Goal: Use online tool/utility: Use online tool/utility

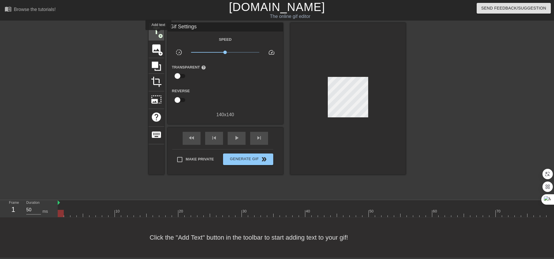
click at [159, 34] on span "add_circle" at bounding box center [160, 35] width 5 height 5
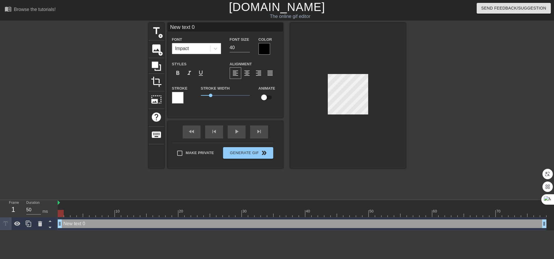
scroll to position [1, 1]
type input "e"
type textarea "e"
type input "es"
type textarea "es"
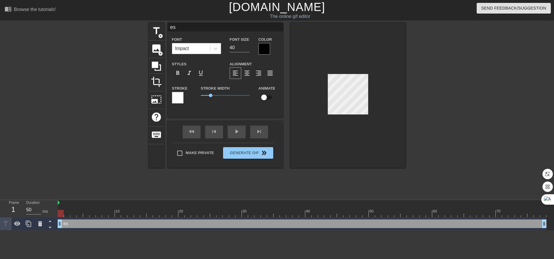
type input "est"
type textarea "est"
type input "esta"
type textarea "esta"
type input "estar"
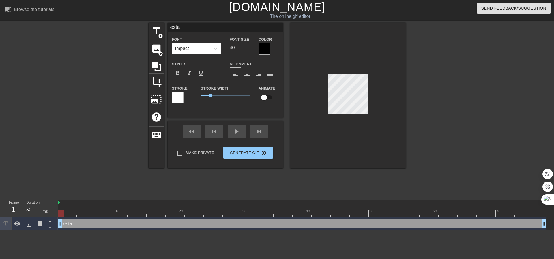
type textarea "estar"
type input "estart"
type textarea "estart"
type input "estar"
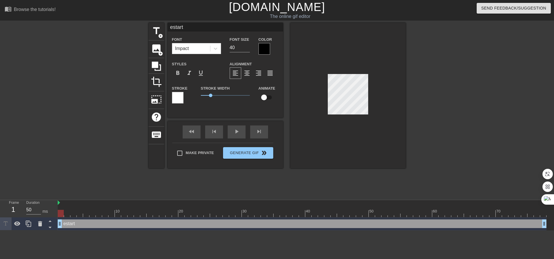
type textarea "estar"
type input "esta"
type textarea "esta"
type input "estat"
type textarea "estat"
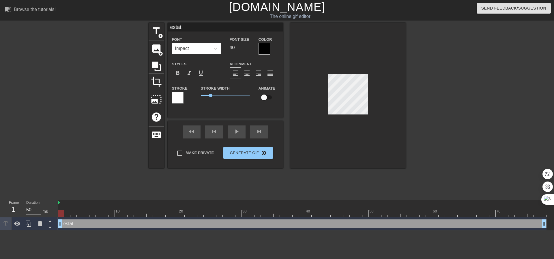
click at [237, 48] on input "40" at bounding box center [240, 47] width 20 height 9
click at [249, 49] on input "39" at bounding box center [240, 47] width 20 height 9
click at [249, 49] on input "38" at bounding box center [240, 47] width 20 height 9
click at [249, 49] on input "37" at bounding box center [240, 47] width 20 height 9
click at [249, 49] on input "36" at bounding box center [240, 47] width 20 height 9
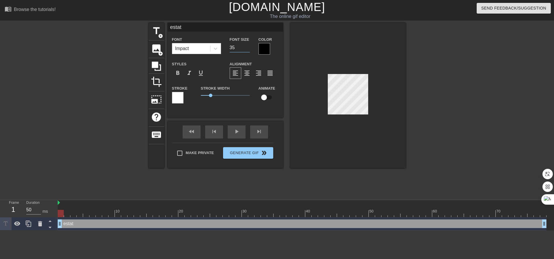
click at [249, 49] on input "35" at bounding box center [240, 47] width 20 height 9
click at [249, 49] on input "34" at bounding box center [240, 47] width 20 height 9
click at [249, 49] on input "33" at bounding box center [240, 47] width 20 height 9
click at [249, 49] on input "32" at bounding box center [240, 47] width 20 height 9
click at [249, 49] on input "31" at bounding box center [240, 47] width 20 height 9
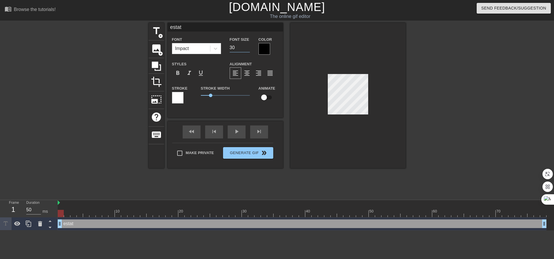
click at [249, 49] on input "30" at bounding box center [240, 47] width 20 height 9
click at [249, 49] on input "29" at bounding box center [240, 47] width 20 height 9
click at [249, 49] on input "28" at bounding box center [240, 47] width 20 height 9
click at [249, 49] on input "27" at bounding box center [240, 47] width 20 height 9
click at [249, 49] on input "26" at bounding box center [240, 47] width 20 height 9
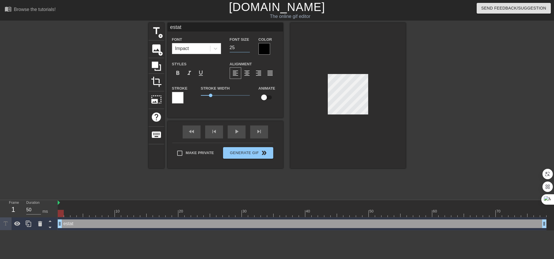
click at [249, 49] on input "25" at bounding box center [240, 47] width 20 height 9
click at [249, 49] on input "24" at bounding box center [240, 47] width 20 height 9
type input "23"
click at [249, 49] on input "23" at bounding box center [240, 47] width 20 height 9
click at [269, 97] on input "checkbox" at bounding box center [264, 97] width 33 height 11
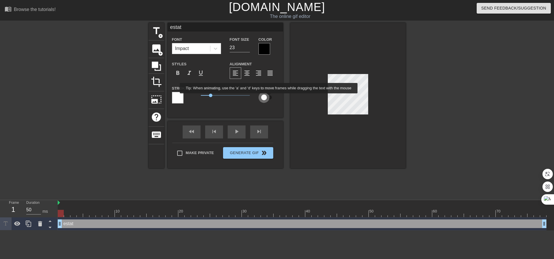
checkbox input "true"
click at [200, 37] on div "Font Impact" at bounding box center [196, 45] width 49 height 18
click at [114, 223] on div "estat drag_handle drag_handle" at bounding box center [302, 223] width 489 height 9
click at [203, 103] on div "Stroke Width 1" at bounding box center [226, 97] width 58 height 24
click at [264, 47] on div at bounding box center [265, 49] width 12 height 12
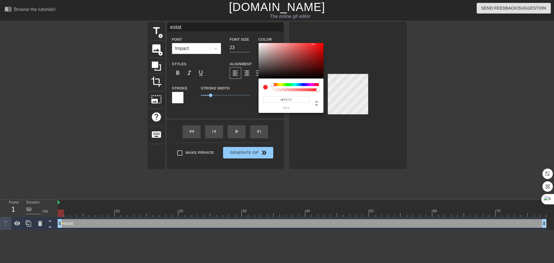
drag, startPoint x: 298, startPoint y: 62, endPoint x: 314, endPoint y: 43, distance: 24.7
click at [314, 43] on div at bounding box center [291, 61] width 65 height 36
type input "#FF27E4"
click at [312, 84] on div at bounding box center [296, 84] width 46 height 3
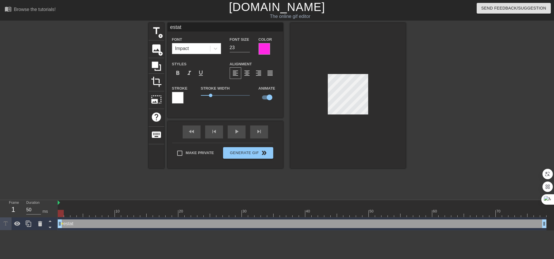
click at [329, 124] on div at bounding box center [348, 95] width 116 height 145
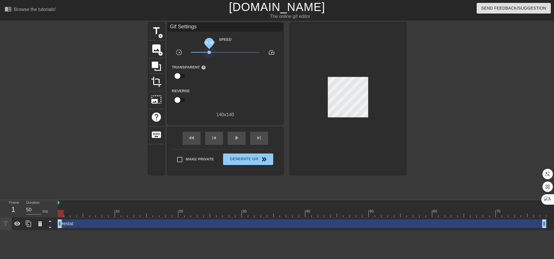
drag, startPoint x: 224, startPoint y: 54, endPoint x: 209, endPoint y: 57, distance: 15.1
click at [209, 57] on div "x0.339" at bounding box center [225, 53] width 77 height 9
click at [185, 75] on input "checkbox" at bounding box center [177, 75] width 33 height 11
click at [185, 75] on input "checkbox" at bounding box center [183, 75] width 33 height 11
checkbox input "false"
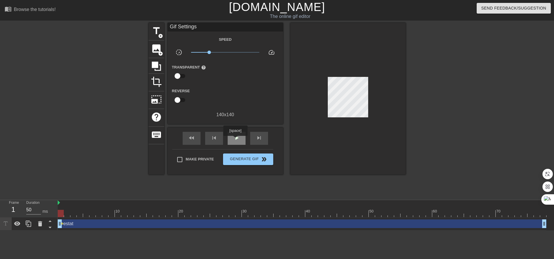
click at [236, 140] on span "play_arrow" at bounding box center [236, 137] width 7 height 7
click at [237, 139] on span "pause" at bounding box center [236, 137] width 7 height 7
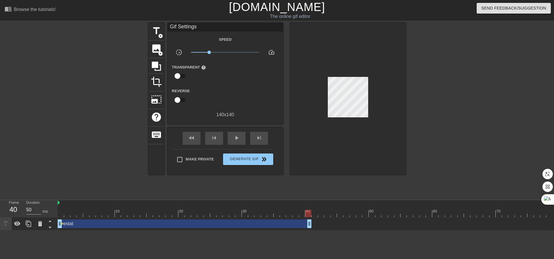
drag, startPoint x: 545, startPoint y: 224, endPoint x: 309, endPoint y: 229, distance: 235.7
click at [309, 229] on div "estat drag_handle drag_handle lens" at bounding box center [302, 223] width 489 height 13
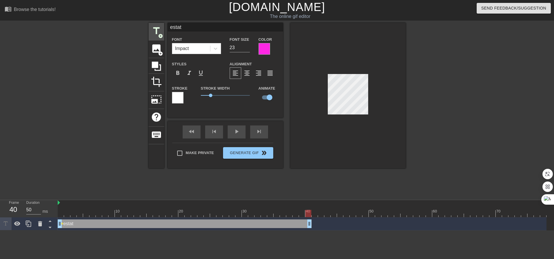
drag, startPoint x: 327, startPoint y: 89, endPoint x: 161, endPoint y: 37, distance: 173.8
click at [161, 37] on span "add_circle" at bounding box center [160, 35] width 5 height 5
type input "New text 1"
type input "40"
checkbox input "false"
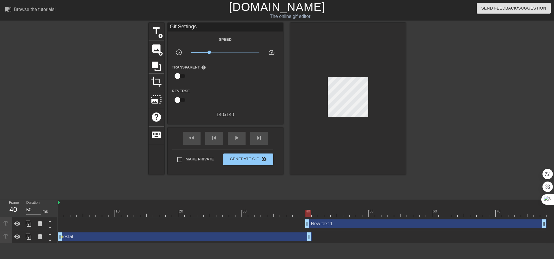
click at [147, 226] on div "New text 1 drag_handle drag_handle" at bounding box center [302, 223] width 489 height 9
click at [335, 225] on div "New text 1 drag_handle drag_handle" at bounding box center [426, 223] width 241 height 9
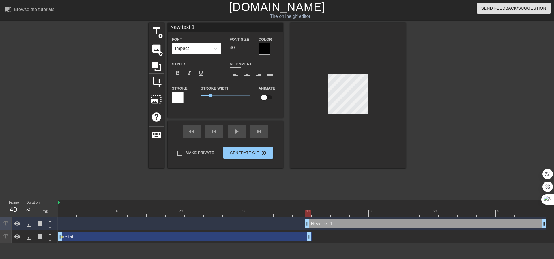
click at [342, 225] on div "New text 1 drag_handle drag_handle" at bounding box center [426, 223] width 241 height 9
click at [37, 225] on icon at bounding box center [40, 223] width 7 height 7
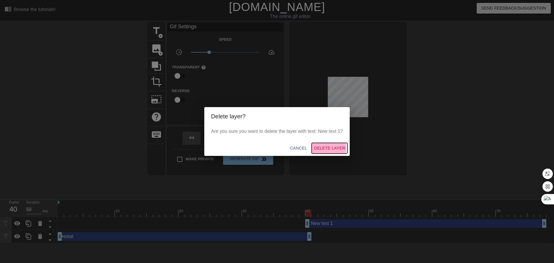
click at [318, 149] on span "Delete Layer" at bounding box center [329, 148] width 31 height 7
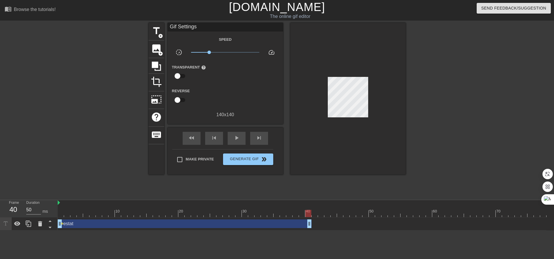
click at [267, 225] on div "estat drag_handle drag_handle" at bounding box center [185, 223] width 254 height 9
click at [238, 133] on div "play_arrow" at bounding box center [237, 138] width 18 height 13
click at [238, 133] on div "pause" at bounding box center [237, 138] width 18 height 13
drag, startPoint x: 220, startPoint y: 210, endPoint x: 16, endPoint y: 209, distance: 204.7
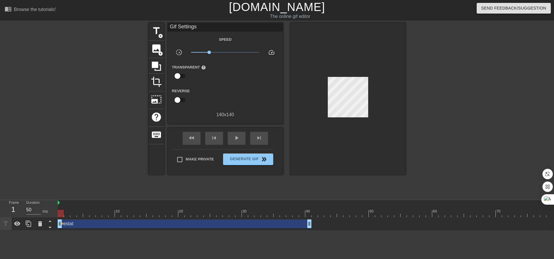
click at [16, 209] on div "Frame 1 Duration 50 ms 10 20 30 40 50 60 70 estat drag_handle drag_handle lens" at bounding box center [277, 215] width 554 height 30
drag, startPoint x: 75, startPoint y: 206, endPoint x: 53, endPoint y: 205, distance: 21.4
click at [53, 205] on div "Frame 1 Duration 50 ms 10 20 30 40 50 60 70 estat drag_handle drag_handle lens" at bounding box center [277, 215] width 554 height 30
click at [104, 224] on div "estat drag_handle drag_handle" at bounding box center [185, 223] width 254 height 9
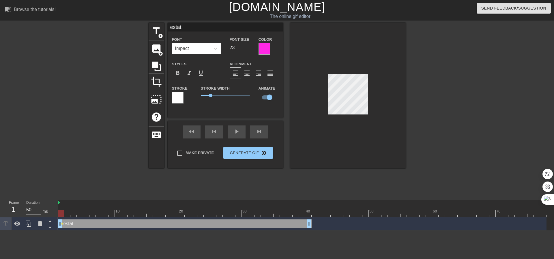
click at [104, 224] on div "estat drag_handle drag_handle" at bounding box center [185, 223] width 254 height 9
drag, startPoint x: 209, startPoint y: 94, endPoint x: 207, endPoint y: 96, distance: 3.5
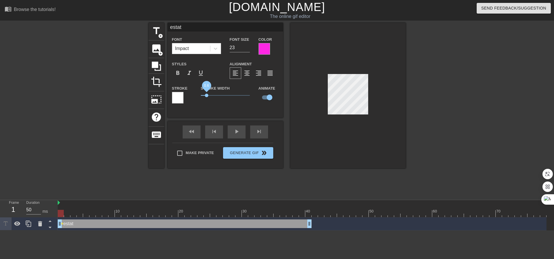
click at [207, 96] on span "0.6" at bounding box center [225, 95] width 49 height 7
click at [233, 131] on div "fast_rewind skip_previous play_arrow skip_next" at bounding box center [225, 132] width 94 height 22
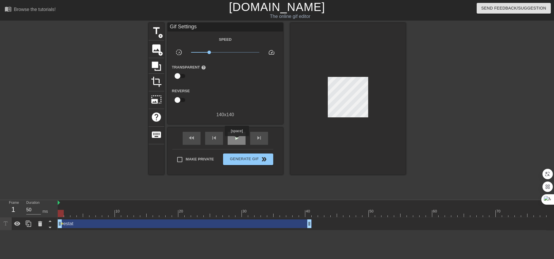
click at [237, 140] on span "play_arrow" at bounding box center [236, 137] width 7 height 7
click at [237, 139] on span "pause" at bounding box center [236, 137] width 7 height 7
drag, startPoint x: 208, startPoint y: 53, endPoint x: 246, endPoint y: 54, distance: 37.8
click at [246, 54] on span "x4.52" at bounding box center [247, 52] width 3 height 3
click at [230, 135] on div "play_arrow" at bounding box center [237, 138] width 18 height 13
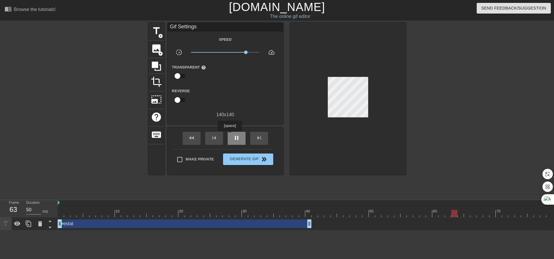
click at [230, 135] on div "pause" at bounding box center [237, 138] width 18 height 13
drag, startPoint x: 503, startPoint y: 213, endPoint x: 26, endPoint y: 206, distance: 477.1
click at [26, 206] on div "Frame 1 Duration 50 ms 10 20 30 40 50 60 70 estat drag_handle drag_handle lens" at bounding box center [277, 215] width 554 height 30
click at [238, 134] on span "play_arrow" at bounding box center [236, 137] width 7 height 7
click at [239, 133] on div "pause" at bounding box center [237, 138] width 18 height 13
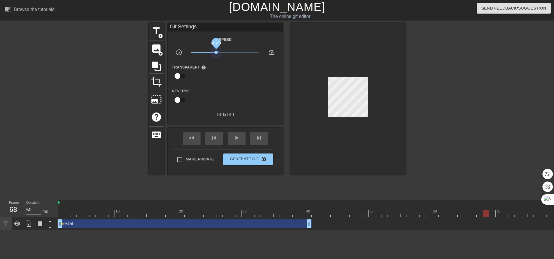
drag, startPoint x: 238, startPoint y: 51, endPoint x: 216, endPoint y: 56, distance: 22.0
click at [216, 56] on div "x0.543" at bounding box center [225, 53] width 77 height 9
click at [236, 137] on span "play_arrow" at bounding box center [236, 137] width 7 height 7
click at [237, 137] on span "pause" at bounding box center [236, 137] width 7 height 7
drag, startPoint x: 67, startPoint y: 213, endPoint x: 47, endPoint y: 208, distance: 20.7
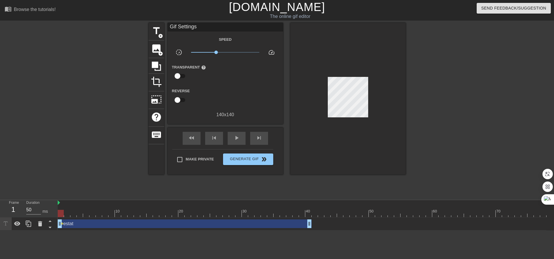
click at [47, 208] on div "Frame 1 Duration 50 ms 10 20 30 40 50 60 70 estat drag_handle drag_handle lens" at bounding box center [277, 215] width 554 height 30
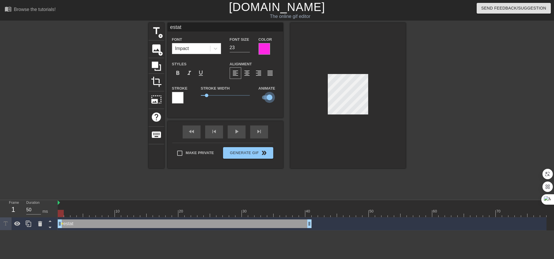
drag, startPoint x: 269, startPoint y: 98, endPoint x: 264, endPoint y: 97, distance: 5.2
click at [264, 97] on input "checkbox" at bounding box center [269, 97] width 33 height 11
click at [267, 97] on input "checkbox" at bounding box center [264, 97] width 33 height 11
checkbox input "true"
click at [244, 133] on div "play_arrow" at bounding box center [237, 131] width 18 height 13
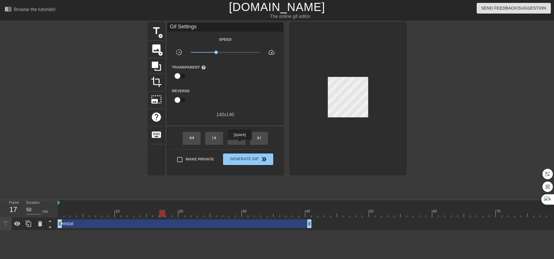
click at [240, 144] on div "fast_rewind skip_previous pause skip_next" at bounding box center [225, 138] width 94 height 22
click at [51, 222] on icon at bounding box center [50, 220] width 3 height 1
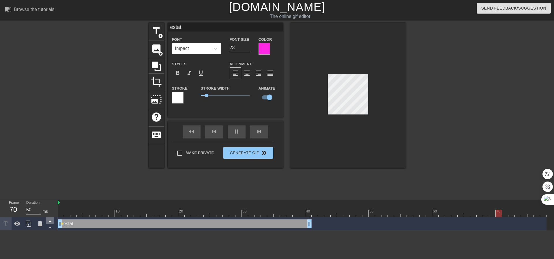
click at [51, 222] on icon at bounding box center [50, 220] width 3 height 1
drag, startPoint x: 144, startPoint y: 210, endPoint x: 64, endPoint y: 210, distance: 80.3
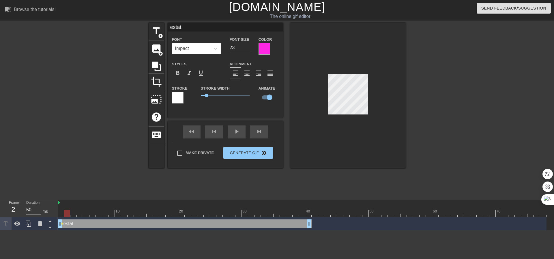
click at [64, 210] on div at bounding box center [302, 213] width 489 height 7
click at [50, 221] on icon at bounding box center [49, 220] width 7 height 7
click at [50, 227] on icon at bounding box center [50, 227] width 3 height 1
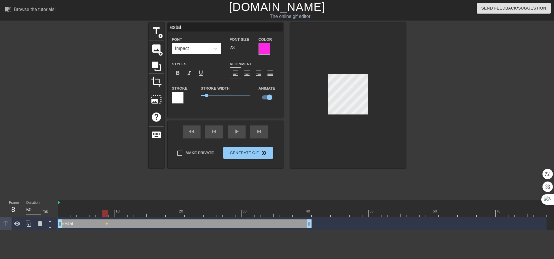
click at [388, 102] on div at bounding box center [348, 95] width 116 height 145
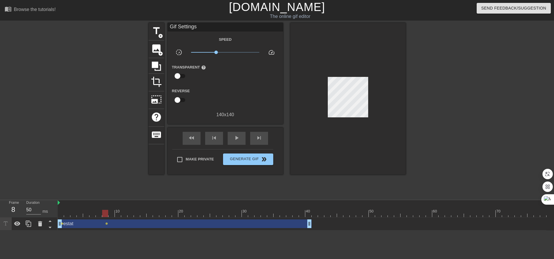
click at [363, 78] on div at bounding box center [348, 99] width 116 height 152
click at [77, 227] on div "estat drag_handle drag_handle" at bounding box center [185, 223] width 254 height 9
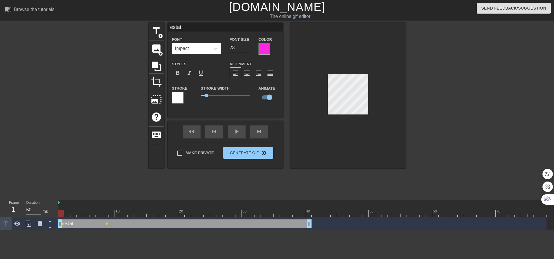
drag, startPoint x: 108, startPoint y: 224, endPoint x: 91, endPoint y: 228, distance: 17.8
click at [91, 229] on div "estat drag_handle drag_handle lens lens" at bounding box center [302, 223] width 489 height 13
drag, startPoint x: 77, startPoint y: 205, endPoint x: 59, endPoint y: 204, distance: 17.6
click at [59, 204] on div at bounding box center [302, 203] width 489 height 6
click at [61, 202] on div at bounding box center [302, 203] width 489 height 6
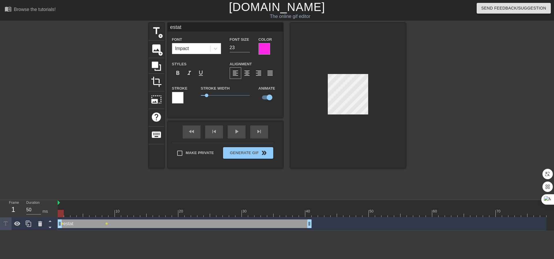
click at [64, 204] on div at bounding box center [302, 203] width 489 height 6
drag, startPoint x: 104, startPoint y: 221, endPoint x: 97, endPoint y: 223, distance: 7.3
click at [97, 223] on div "estat drag_handle drag_handle" at bounding box center [185, 223] width 254 height 9
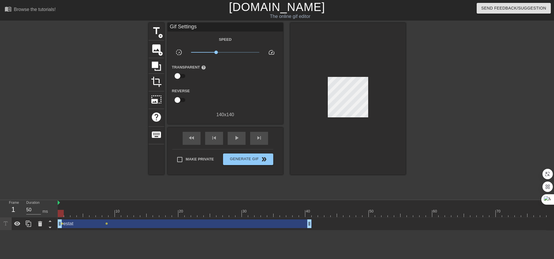
drag, startPoint x: 107, startPoint y: 222, endPoint x: 100, endPoint y: 225, distance: 7.5
click at [100, 225] on div "estat drag_handle drag_handle lens lens" at bounding box center [302, 223] width 489 height 9
drag, startPoint x: 106, startPoint y: 224, endPoint x: 96, endPoint y: 226, distance: 10.9
click at [96, 226] on div "estat drag_handle drag_handle lens lens" at bounding box center [302, 223] width 489 height 9
drag, startPoint x: 108, startPoint y: 224, endPoint x: 98, endPoint y: 223, distance: 9.9
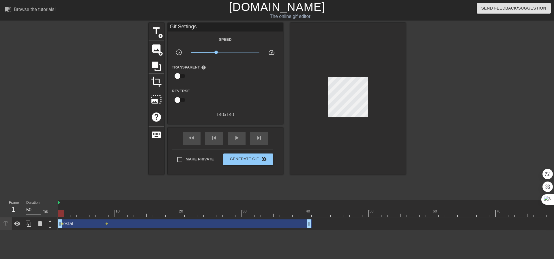
click at [98, 223] on div "estat drag_handle drag_handle" at bounding box center [185, 223] width 254 height 9
click at [107, 223] on span "lens" at bounding box center [106, 223] width 3 height 3
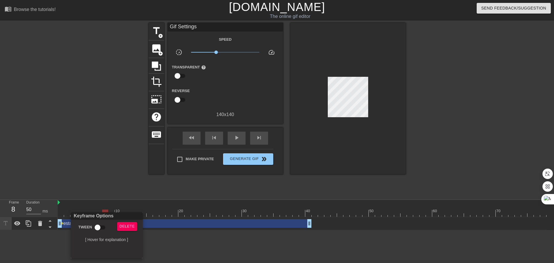
click at [117, 223] on div "Delete" at bounding box center [128, 228] width 31 height 13
click at [119, 223] on button "Delete" at bounding box center [127, 226] width 20 height 9
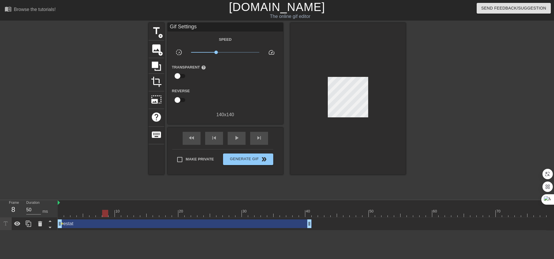
click at [89, 223] on div "estat drag_handle drag_handle" at bounding box center [185, 223] width 254 height 9
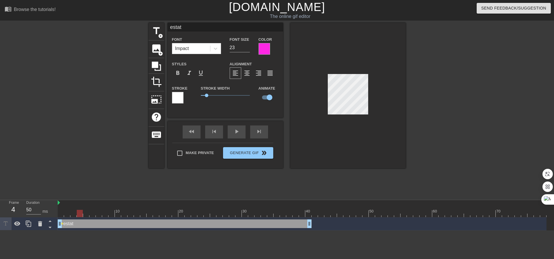
drag, startPoint x: 103, startPoint y: 213, endPoint x: 80, endPoint y: 216, distance: 23.7
click at [80, 216] on div at bounding box center [80, 213] width 6 height 7
click at [267, 98] on input "checkbox" at bounding box center [269, 97] width 33 height 11
click at [271, 98] on input "checkbox" at bounding box center [264, 97] width 33 height 11
checkbox input "true"
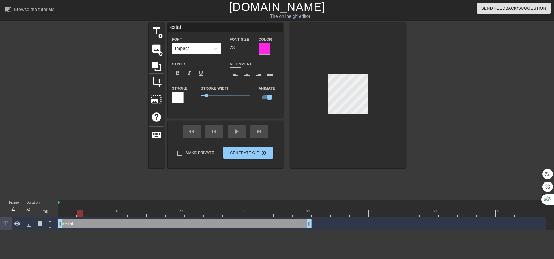
click at [72, 204] on div at bounding box center [302, 203] width 489 height 6
click at [56, 201] on div "Frame 4 Duration 50 ms 10 20 30 40 50 60 70 estat drag_handle drag_handle lens" at bounding box center [277, 215] width 554 height 30
click at [81, 215] on div at bounding box center [80, 213] width 6 height 7
click at [77, 224] on div "estat drag_handle drag_handle" at bounding box center [185, 223] width 254 height 9
click at [77, 223] on div "estat drag_handle drag_handle" at bounding box center [185, 223] width 254 height 9
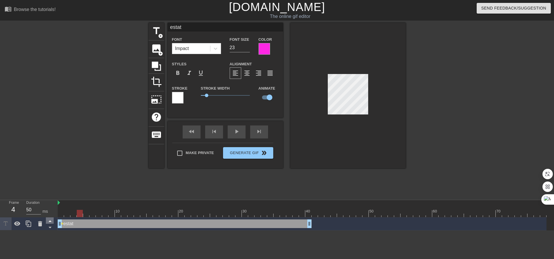
click at [51, 223] on icon at bounding box center [49, 220] width 7 height 7
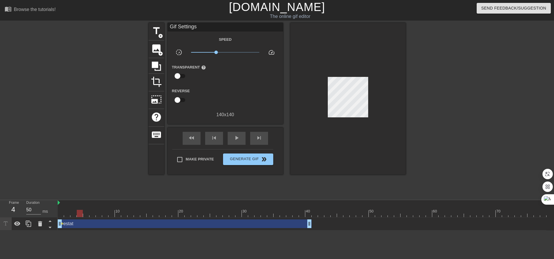
drag, startPoint x: 61, startPoint y: 224, endPoint x: 78, endPoint y: 226, distance: 16.8
click at [78, 226] on div "estat drag_handle drag_handle lens" at bounding box center [302, 223] width 489 height 9
click at [79, 222] on div "estat drag_handle drag_handle" at bounding box center [185, 223] width 254 height 9
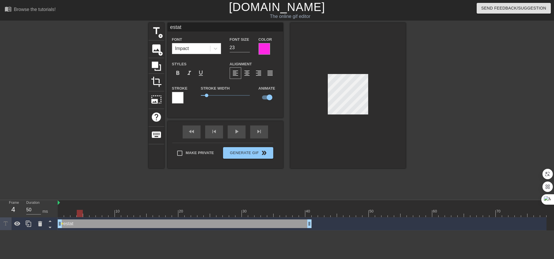
click at [79, 221] on div "estat drag_handle drag_handle" at bounding box center [185, 223] width 254 height 9
click at [81, 218] on div "estat drag_handle drag_handle lens" at bounding box center [302, 223] width 489 height 13
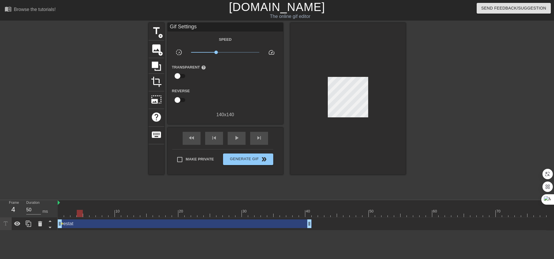
click at [81, 220] on div "estat drag_handle drag_handle" at bounding box center [185, 223] width 254 height 9
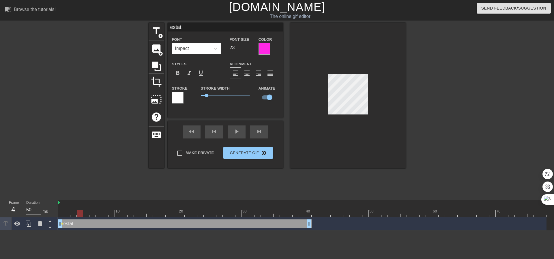
click at [79, 223] on div "estat drag_handle drag_handle" at bounding box center [185, 223] width 254 height 9
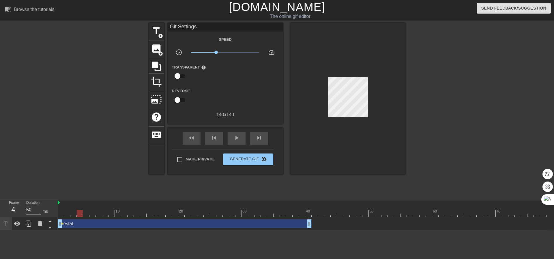
drag, startPoint x: 177, startPoint y: 76, endPoint x: 193, endPoint y: 79, distance: 16.5
click at [193, 79] on div "Transparent help" at bounding box center [192, 73] width 48 height 18
click at [185, 79] on input "checkbox" at bounding box center [177, 75] width 33 height 11
checkbox input "true"
click at [226, 75] on div at bounding box center [226, 76] width 12 height 12
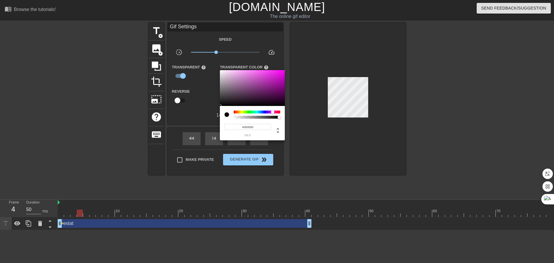
click at [273, 111] on div at bounding box center [257, 112] width 46 height 3
type input "#FF07F8"
drag, startPoint x: 280, startPoint y: 70, endPoint x: 283, endPoint y: 66, distance: 5.7
click at [283, 66] on div "#FF07F8 hex" at bounding box center [277, 131] width 554 height 263
click at [186, 112] on div at bounding box center [277, 131] width 554 height 263
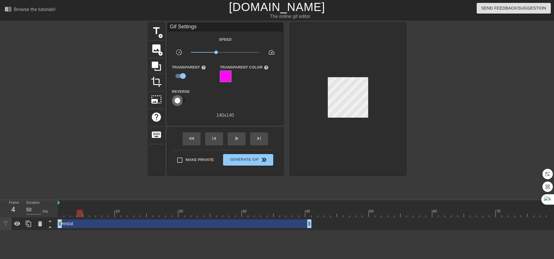
click at [182, 100] on input "checkbox" at bounding box center [177, 100] width 33 height 11
click at [182, 100] on input "checkbox" at bounding box center [183, 100] width 33 height 11
checkbox input "false"
click at [76, 204] on div at bounding box center [302, 203] width 489 height 6
click at [74, 203] on div at bounding box center [302, 203] width 489 height 6
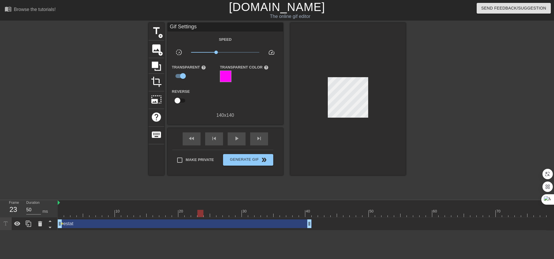
drag, startPoint x: 81, startPoint y: 213, endPoint x: 198, endPoint y: 207, distance: 117.4
click at [198, 207] on div "10 20 30 40 50 60 70" at bounding box center [302, 208] width 489 height 17
click at [50, 228] on icon at bounding box center [50, 227] width 3 height 1
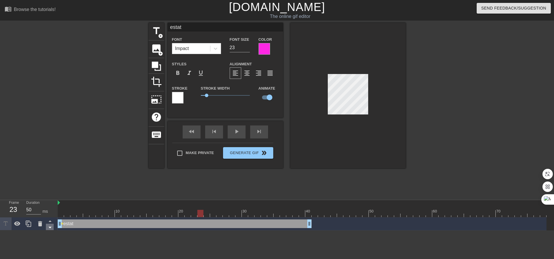
click at [50, 227] on icon at bounding box center [50, 227] width 3 height 1
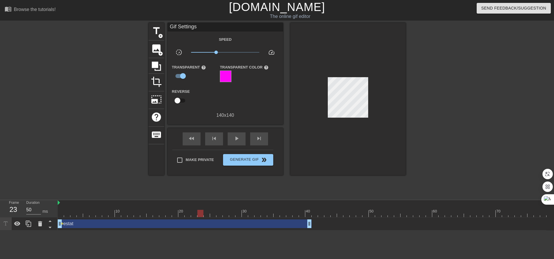
drag, startPoint x: 63, startPoint y: 223, endPoint x: 87, endPoint y: 223, distance: 24.6
click at [87, 223] on div "estat drag_handle drag_handle lens" at bounding box center [302, 223] width 489 height 9
click at [63, 223] on span "lens" at bounding box center [62, 223] width 3 height 3
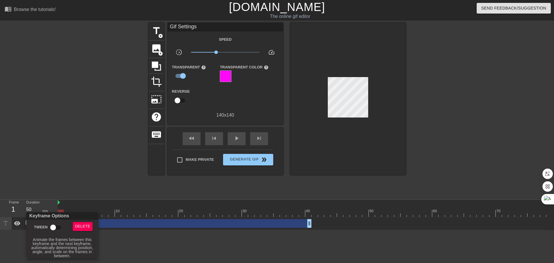
click at [63, 223] on input "Tween" at bounding box center [53, 227] width 33 height 11
checkbox input "true"
click at [116, 223] on div at bounding box center [277, 131] width 554 height 263
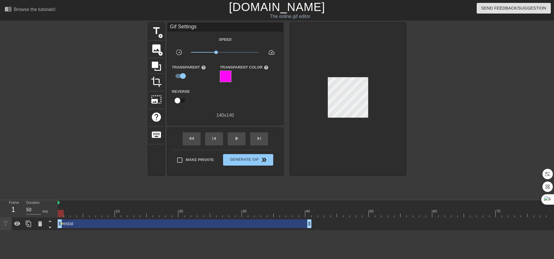
click at [109, 223] on div "estat drag_handle drag_handle" at bounding box center [185, 223] width 254 height 9
click at [63, 223] on span "lens" at bounding box center [62, 223] width 3 height 3
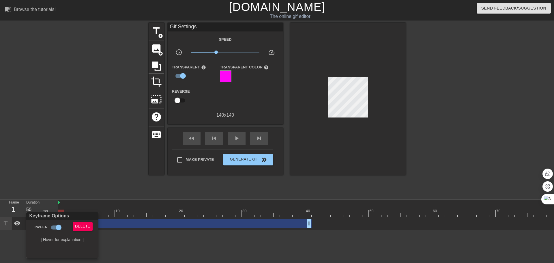
click at [123, 225] on div at bounding box center [277, 131] width 554 height 263
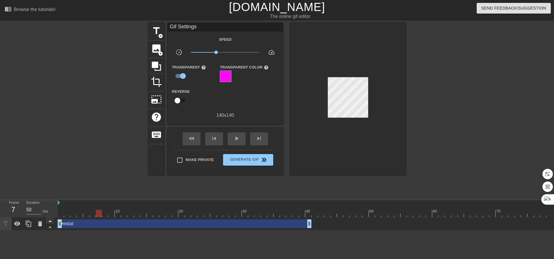
click at [50, 223] on icon at bounding box center [49, 220] width 7 height 7
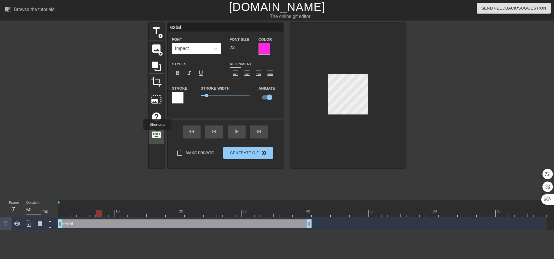
click at [157, 134] on span "keyboard" at bounding box center [156, 134] width 11 height 11
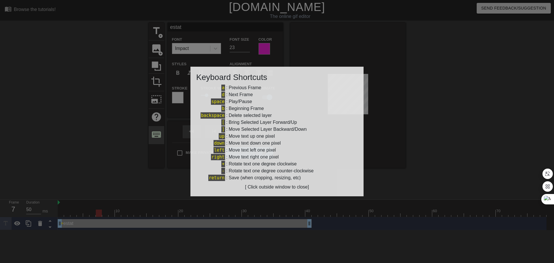
click at [157, 134] on div at bounding box center [277, 131] width 554 height 263
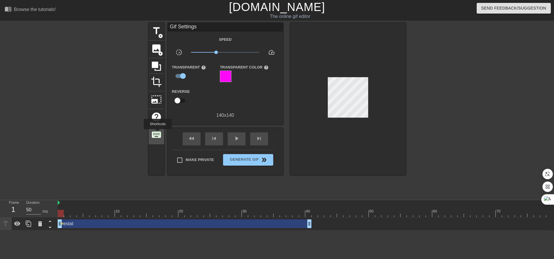
click at [158, 133] on span "keyboard" at bounding box center [156, 134] width 11 height 11
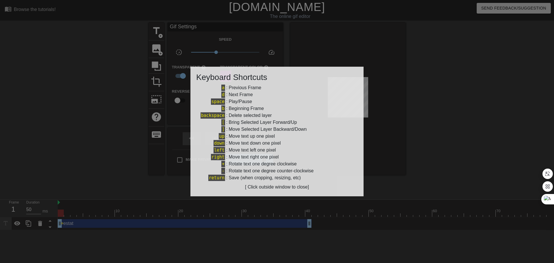
click at [140, 153] on div at bounding box center [277, 131] width 554 height 263
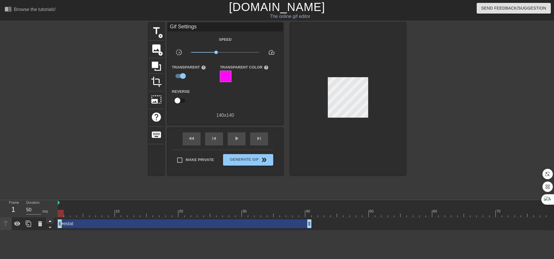
click at [51, 222] on icon at bounding box center [49, 220] width 7 height 7
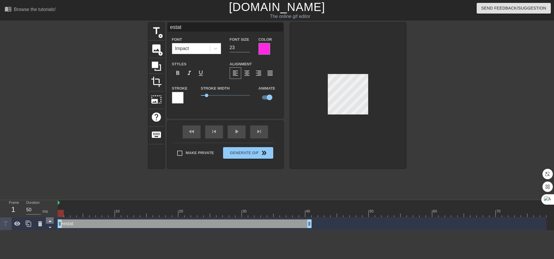
click at [51, 222] on icon at bounding box center [49, 220] width 7 height 7
click at [152, 129] on span "keyboard" at bounding box center [156, 134] width 11 height 11
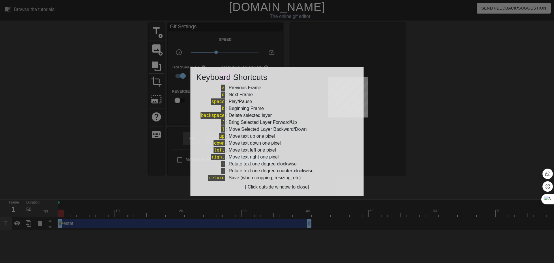
click at [167, 195] on div at bounding box center [277, 131] width 554 height 263
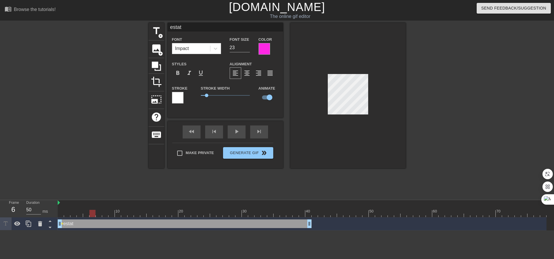
drag, startPoint x: 73, startPoint y: 216, endPoint x: 94, endPoint y: 213, distance: 21.6
click at [94, 213] on div at bounding box center [93, 213] width 6 height 7
click at [48, 228] on icon at bounding box center [49, 226] width 7 height 7
click at [262, 98] on input "checkbox" at bounding box center [269, 97] width 33 height 11
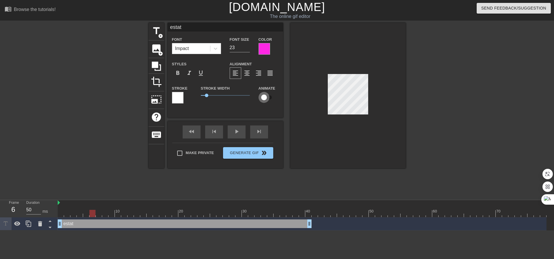
click at [263, 98] on input "checkbox" at bounding box center [264, 97] width 33 height 11
checkbox input "true"
drag, startPoint x: 206, startPoint y: 96, endPoint x: 245, endPoint y: 95, distance: 39.6
click at [245, 95] on span "4.55" at bounding box center [245, 95] width 3 height 3
drag, startPoint x: 95, startPoint y: 213, endPoint x: 105, endPoint y: 211, distance: 10.2
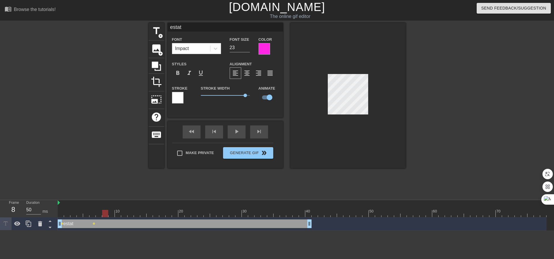
click at [105, 211] on div at bounding box center [105, 213] width 6 height 7
drag, startPoint x: 245, startPoint y: 95, endPoint x: 210, endPoint y: 100, distance: 35.7
click at [210, 100] on div "Stroke Width 0.9" at bounding box center [226, 97] width 58 height 24
click at [267, 98] on input "checkbox" at bounding box center [269, 97] width 33 height 11
click at [267, 98] on input "checkbox" at bounding box center [264, 97] width 33 height 11
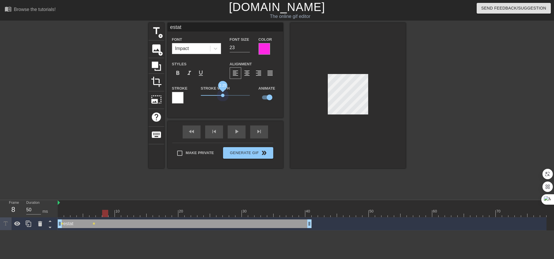
drag, startPoint x: 213, startPoint y: 98, endPoint x: 223, endPoint y: 101, distance: 11.0
click at [223, 101] on div "Stroke Width 2.25" at bounding box center [226, 97] width 58 height 24
drag, startPoint x: 224, startPoint y: 95, endPoint x: 237, endPoint y: 95, distance: 13.3
click at [237, 95] on span "3.7" at bounding box center [236, 95] width 3 height 3
click at [108, 224] on div "estat drag_handle drag_handle" at bounding box center [185, 223] width 254 height 9
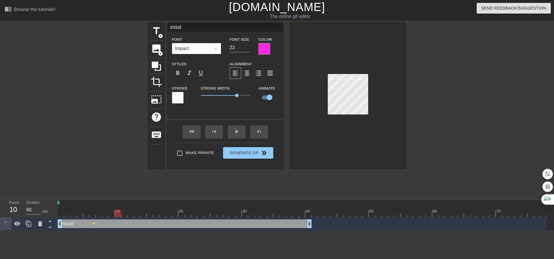
drag, startPoint x: 111, startPoint y: 213, endPoint x: 117, endPoint y: 214, distance: 5.5
click at [117, 214] on div at bounding box center [118, 213] width 6 height 7
click at [264, 95] on input "checkbox" at bounding box center [269, 97] width 33 height 11
click at [264, 95] on input "checkbox" at bounding box center [264, 97] width 33 height 11
checkbox input "true"
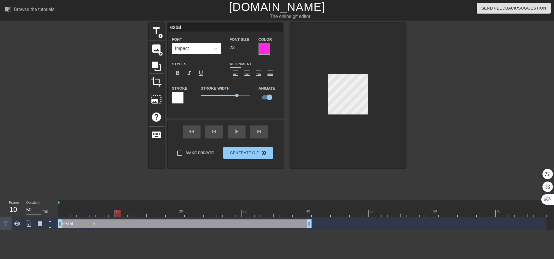
click at [118, 223] on div "estat drag_handle drag_handle" at bounding box center [185, 223] width 254 height 9
click at [93, 223] on span "lens" at bounding box center [94, 223] width 3 height 3
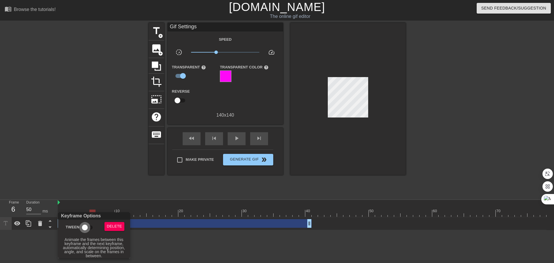
click at [88, 227] on input "Tween" at bounding box center [84, 227] width 33 height 11
checkbox input "true"
click at [149, 222] on div at bounding box center [277, 131] width 554 height 263
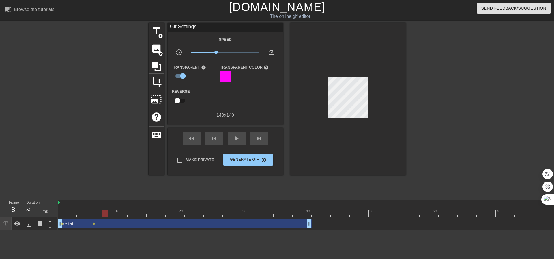
drag, startPoint x: 93, startPoint y: 216, endPoint x: 103, endPoint y: 216, distance: 10.1
click at [103, 216] on div at bounding box center [105, 213] width 6 height 7
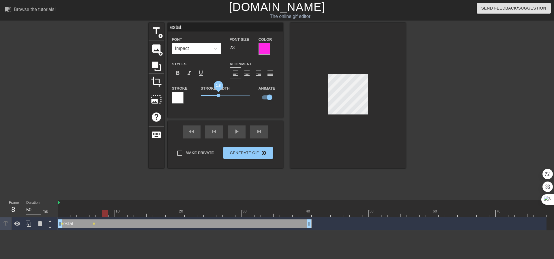
drag, startPoint x: 236, startPoint y: 96, endPoint x: 219, endPoint y: 97, distance: 17.1
click at [219, 97] on span "1.8" at bounding box center [218, 95] width 3 height 3
drag, startPoint x: 219, startPoint y: 97, endPoint x: 213, endPoint y: 96, distance: 5.6
click at [213, 96] on span "1.25" at bounding box center [212, 95] width 3 height 3
drag, startPoint x: 213, startPoint y: 96, endPoint x: 209, endPoint y: 96, distance: 4.3
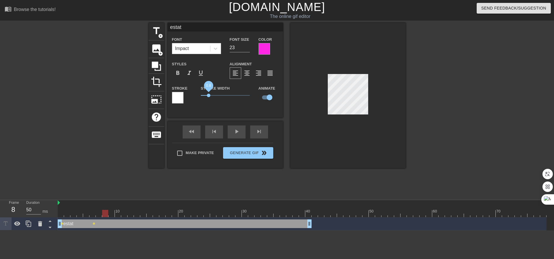
click at [209, 96] on span "0.8" at bounding box center [208, 95] width 3 height 3
click at [108, 225] on div "estat drag_handle drag_handle" at bounding box center [185, 223] width 254 height 9
click at [106, 230] on html "menu_book Browse the tutorials! [DOMAIN_NAME] The online gif editor Send Feedba…" at bounding box center [277, 115] width 554 height 230
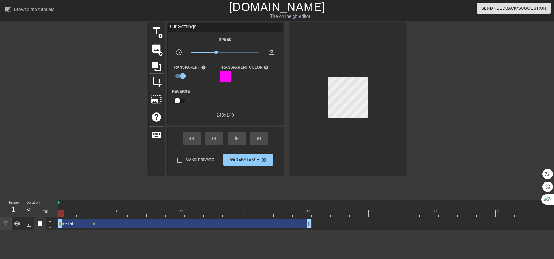
drag, startPoint x: 100, startPoint y: 212, endPoint x: 36, endPoint y: 217, distance: 63.7
click at [36, 217] on div "Frame 1 Duration 50 ms 10 20 30 40 50 60 70 estat drag_handle drag_handle lens …" at bounding box center [277, 215] width 554 height 30
click at [29, 224] on icon at bounding box center [28, 223] width 7 height 7
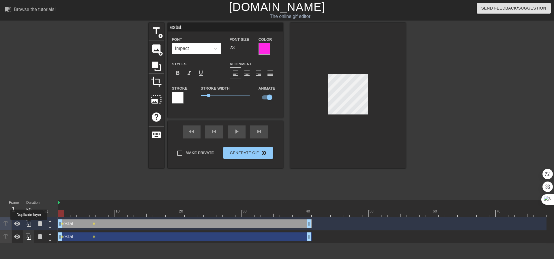
click at [29, 224] on icon at bounding box center [28, 223] width 7 height 7
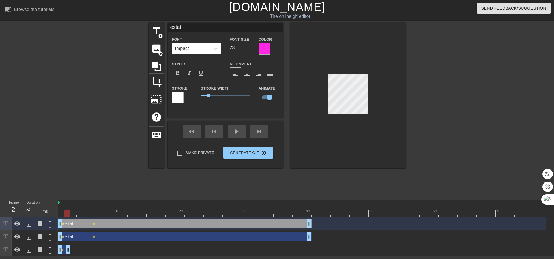
drag, startPoint x: 309, startPoint y: 247, endPoint x: 68, endPoint y: 251, distance: 240.3
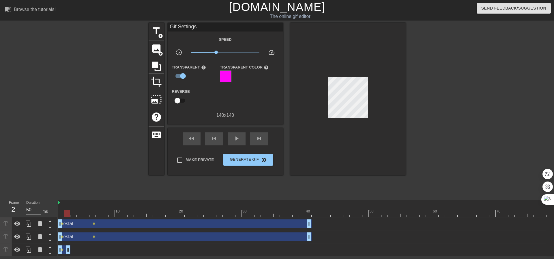
drag, startPoint x: 61, startPoint y: 237, endPoint x: 75, endPoint y: 238, distance: 13.9
click at [75, 238] on div "estat drag_handle drag_handle lens lens" at bounding box center [302, 236] width 489 height 9
drag, startPoint x: 58, startPoint y: 235, endPoint x: 78, endPoint y: 235, distance: 19.6
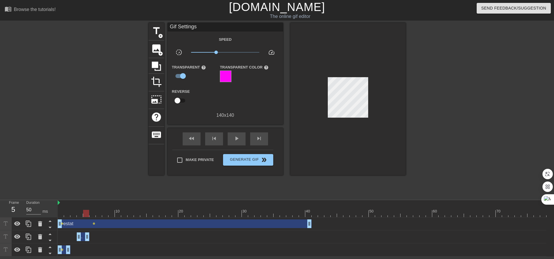
drag, startPoint x: 309, startPoint y: 237, endPoint x: 85, endPoint y: 240, distance: 223.8
drag, startPoint x: 62, startPoint y: 225, endPoint x: 102, endPoint y: 226, distance: 40.4
drag, startPoint x: 312, startPoint y: 225, endPoint x: 287, endPoint y: 228, distance: 24.4
click at [287, 228] on div "estat drag_handle drag_handle" at bounding box center [302, 223] width 489 height 9
drag, startPoint x: 136, startPoint y: 206, endPoint x: 31, endPoint y: 214, distance: 105.1
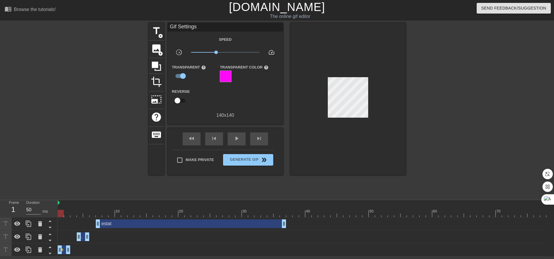
click at [31, 214] on div "Frame 1 Duration 50 ms 10 20 30 40 50 60 70 estat drag_handle drag_handle estat…" at bounding box center [277, 228] width 554 height 56
drag, startPoint x: 69, startPoint y: 251, endPoint x: 64, endPoint y: 249, distance: 5.8
drag, startPoint x: 82, startPoint y: 236, endPoint x: 73, endPoint y: 237, distance: 9.4
click at [73, 237] on div "estat drag_handle drag_handle" at bounding box center [76, 236] width 13 height 9
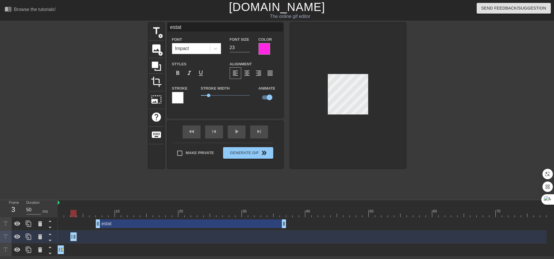
drag, startPoint x: 79, startPoint y: 236, endPoint x: 75, endPoint y: 236, distance: 3.8
click at [31, 238] on icon at bounding box center [28, 236] width 7 height 7
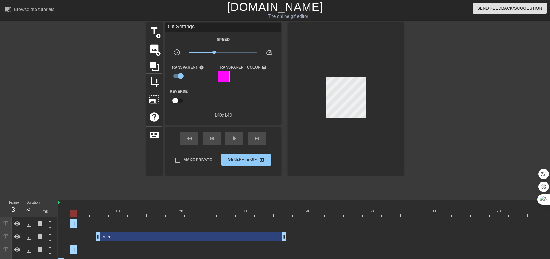
drag, startPoint x: 89, startPoint y: 226, endPoint x: 102, endPoint y: 226, distance: 13.0
click at [102, 226] on div "estat drag_handle drag_handle" at bounding box center [302, 223] width 489 height 9
drag, startPoint x: 67, startPoint y: 237, endPoint x: 65, endPoint y: 221, distance: 16.0
click at [65, 221] on div "estat drag_handle drag_handle estat drag_handle drag_handle estat drag_handle d…" at bounding box center [304, 243] width 492 height 52
click at [51, 234] on icon at bounding box center [49, 233] width 7 height 7
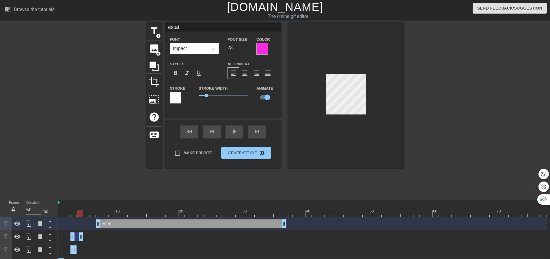
drag, startPoint x: 77, startPoint y: 235, endPoint x: 83, endPoint y: 235, distance: 6.6
click at [83, 235] on div "estat drag_handle drag_handle" at bounding box center [302, 236] width 489 height 9
drag, startPoint x: 80, startPoint y: 235, endPoint x: 86, endPoint y: 235, distance: 6.4
drag, startPoint x: 75, startPoint y: 235, endPoint x: 87, endPoint y: 233, distance: 12.0
click at [87, 233] on div "estat drag_handle drag_handle" at bounding box center [92, 236] width 19 height 9
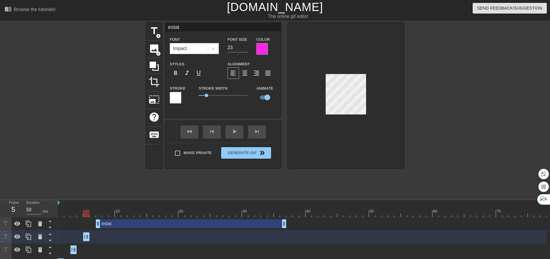
drag, startPoint x: 98, startPoint y: 237, endPoint x: 94, endPoint y: 236, distance: 4.4
drag, startPoint x: 114, startPoint y: 221, endPoint x: 108, endPoint y: 221, distance: 6.6
click at [108, 221] on div "estat drag_handle drag_handle" at bounding box center [185, 223] width 191 height 9
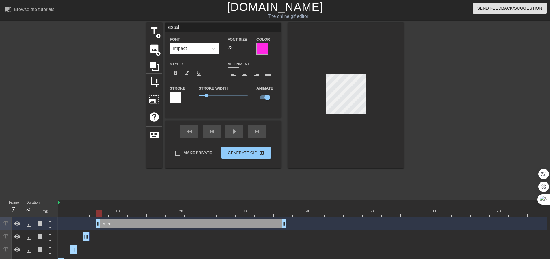
drag, startPoint x: 109, startPoint y: 222, endPoint x: 113, endPoint y: 223, distance: 4.5
click at [113, 223] on div "estat drag_handle drag_handle" at bounding box center [191, 223] width 191 height 9
drag, startPoint x: 97, startPoint y: 213, endPoint x: 30, endPoint y: 218, distance: 66.9
click at [30, 218] on div "Frame 1 Duration 50 ms 10 20 30 40 50 60 70 estat drag_handle drag_handle estat…" at bounding box center [275, 234] width 550 height 69
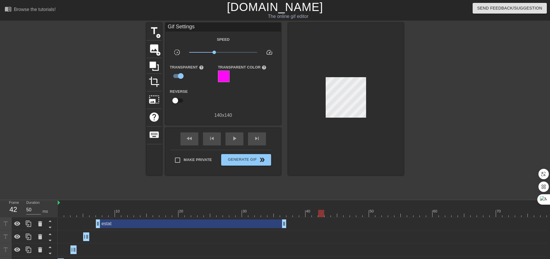
click at [219, 52] on span "x0.543" at bounding box center [223, 52] width 68 height 7
click at [243, 154] on button "Generate Gif double_arrow" at bounding box center [246, 160] width 50 height 12
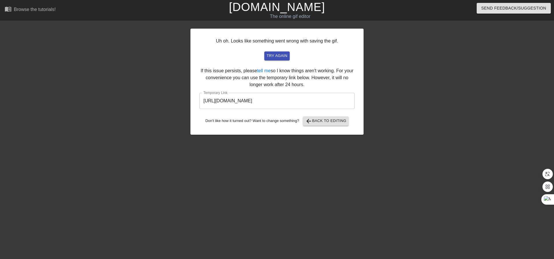
click at [249, 102] on input "[URL][DOMAIN_NAME]" at bounding box center [277, 101] width 155 height 16
click at [320, 123] on span "arrow_back Back to Editing" at bounding box center [326, 121] width 41 height 7
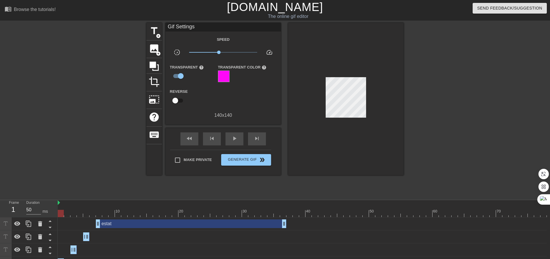
drag, startPoint x: 81, startPoint y: 207, endPoint x: 33, endPoint y: 215, distance: 48.8
click at [33, 215] on div "Frame 1 Duration 50 ms 10 20 30 40 50 60 70 estat drag_handle drag_handle estat…" at bounding box center [275, 234] width 550 height 69
click at [244, 164] on button "Generate Gif double_arrow" at bounding box center [246, 160] width 50 height 12
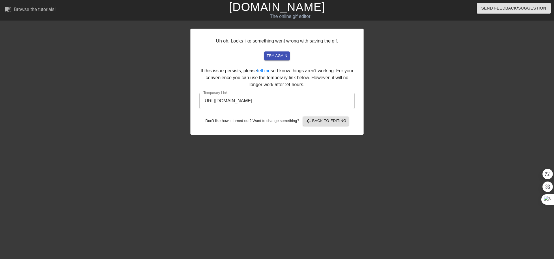
click at [393, 85] on div at bounding box center [414, 109] width 87 height 173
